Goal: Task Accomplishment & Management: Complete application form

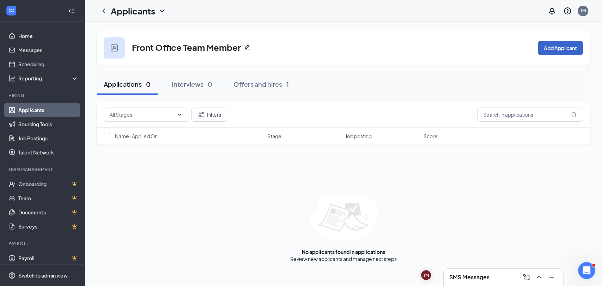
click at [557, 43] on button "Add Applicant" at bounding box center [560, 48] width 45 height 14
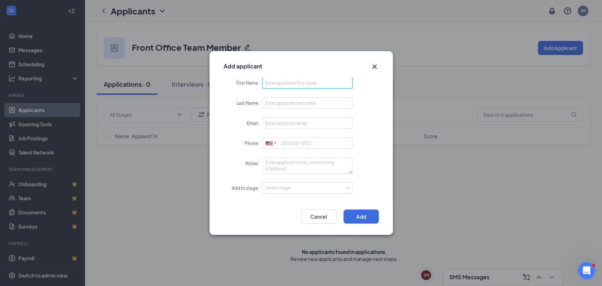
click at [270, 82] on input "First Name" at bounding box center [308, 82] width 91 height 11
paste input "[PERSON_NAME]"
type input "[PERSON_NAME]"
click at [283, 104] on input "Last Name" at bounding box center [308, 102] width 91 height 11
paste input "[PERSON_NAME]"
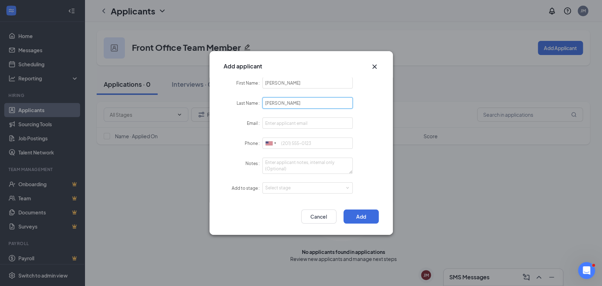
click at [284, 100] on input "[PERSON_NAME]" at bounding box center [308, 102] width 91 height 11
type input "[PERSON_NAME]"
click at [267, 83] on input "[PERSON_NAME]" at bounding box center [308, 82] width 91 height 11
drag, startPoint x: 283, startPoint y: 83, endPoint x: 375, endPoint y: 83, distance: 92.1
click at [375, 83] on div "First Name [PERSON_NAME]" at bounding box center [301, 83] width 155 height 12
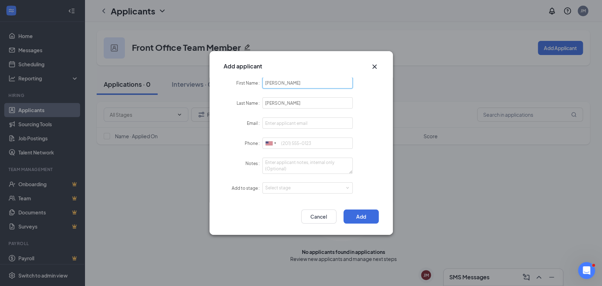
type input "[PERSON_NAME]"
click at [277, 120] on input "Email" at bounding box center [308, 123] width 91 height 11
paste input "mailto:[PERSON_NAME][EMAIL_ADDRESS][DOMAIN_NAME]"
drag, startPoint x: 277, startPoint y: 122, endPoint x: 277, endPoint y: 156, distance: 33.2
click at [277, 122] on input "mailto:[PERSON_NAME][EMAIL_ADDRESS][DOMAIN_NAME]" at bounding box center [308, 123] width 91 height 11
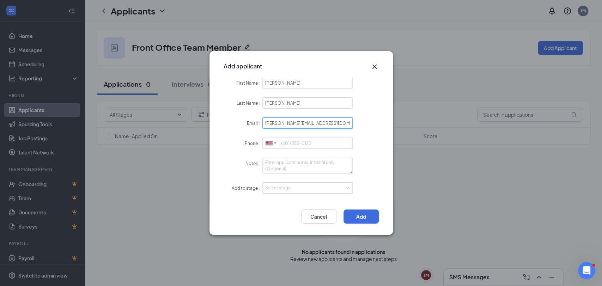
type input "[PERSON_NAME][EMAIL_ADDRESS][DOMAIN_NAME]"
click at [296, 144] on input "Phone" at bounding box center [308, 143] width 91 height 11
paste input "214 - 462 - 2379"
drag, startPoint x: 279, startPoint y: 142, endPoint x: 284, endPoint y: 156, distance: 14.5
click at [281, 142] on input "214 - 462 - 2379" at bounding box center [308, 143] width 91 height 11
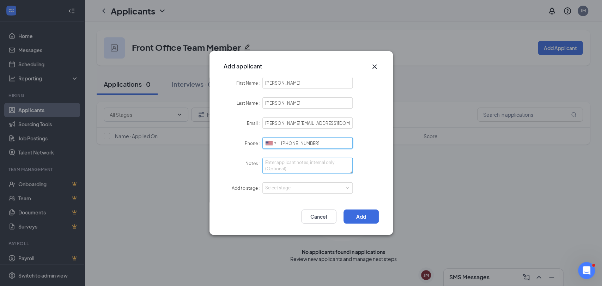
type input "[PHONE_NUMBER]"
click at [296, 166] on textarea "Notes" at bounding box center [308, 166] width 91 height 16
click at [285, 189] on div "Select stage" at bounding box center [306, 188] width 82 height 7
type textarea "[PERSON_NAME]"
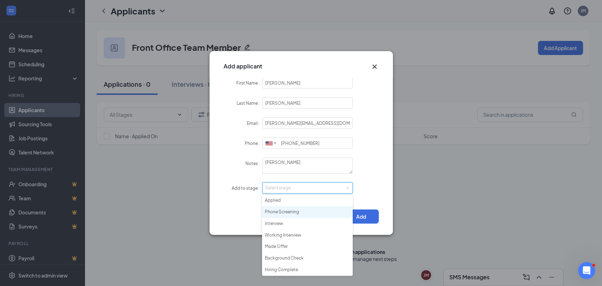
click at [285, 215] on li "Phone Screening" at bounding box center [307, 212] width 91 height 12
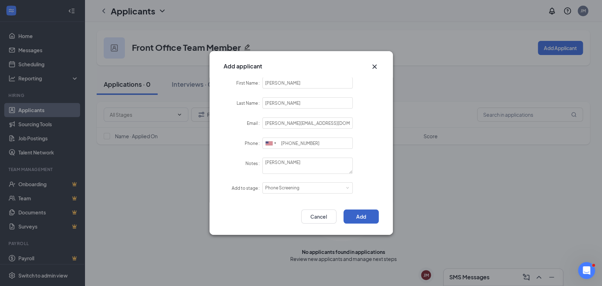
click at [356, 215] on button "Add" at bounding box center [361, 217] width 35 height 14
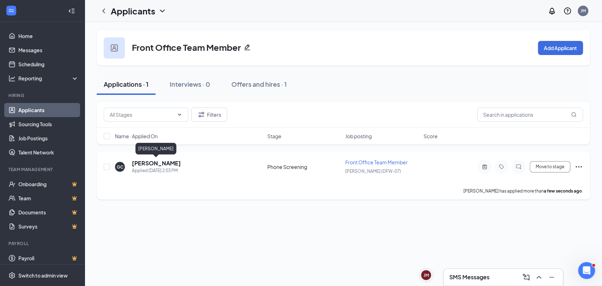
click at [158, 166] on h5 "[PERSON_NAME]" at bounding box center [156, 164] width 49 height 8
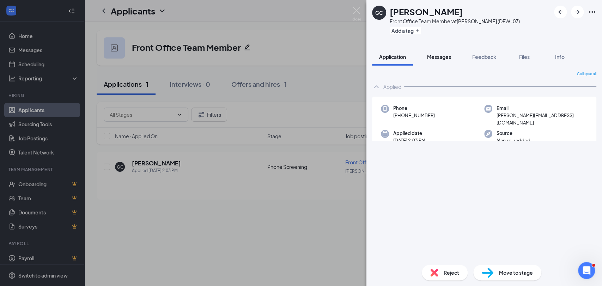
click at [431, 56] on span "Messages" at bounding box center [439, 57] width 24 height 6
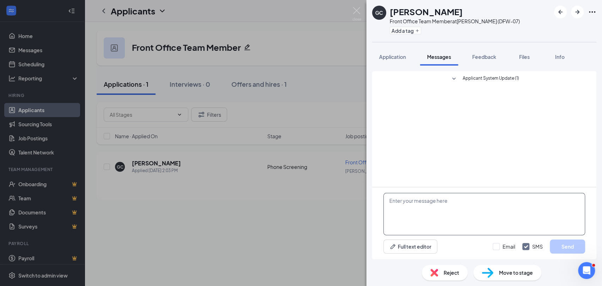
click at [448, 200] on textarea at bounding box center [485, 214] width 202 height 42
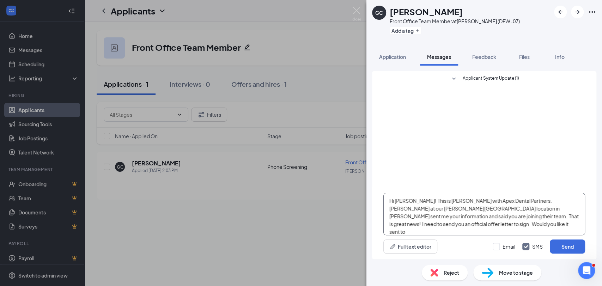
paste textarea "[PERSON_NAME][EMAIL_ADDRESS][DOMAIN_NAME]"
type textarea "Hi [PERSON_NAME]! This is [PERSON_NAME] with Apex Dental Partners. [PERSON_NAME…"
click at [497, 246] on input "Email" at bounding box center [504, 246] width 23 height 7
checkbox input "true"
click at [554, 245] on button "Send" at bounding box center [567, 247] width 35 height 14
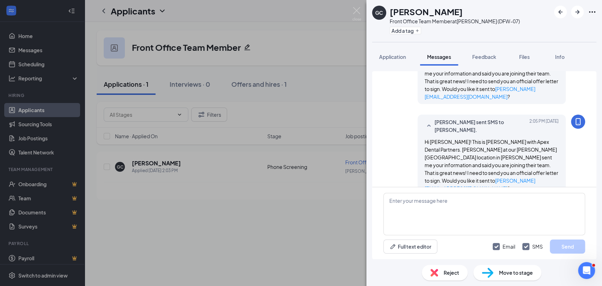
scroll to position [73, 0]
